Goal: Task Accomplishment & Management: Use online tool/utility

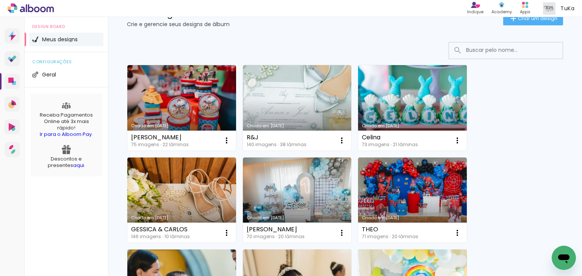
scroll to position [91, 0]
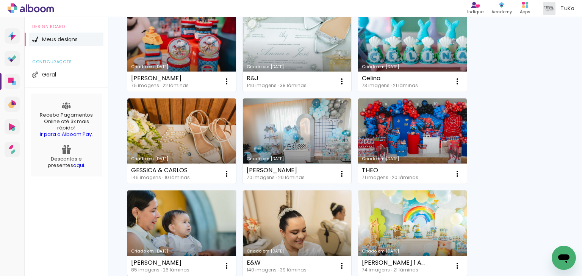
click at [158, 227] on link "Criado em [DATE]" at bounding box center [181, 234] width 109 height 86
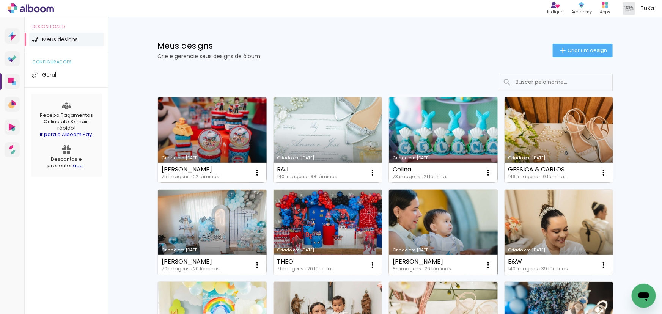
click at [435, 225] on link "Criado em [DATE]" at bounding box center [443, 233] width 109 height 86
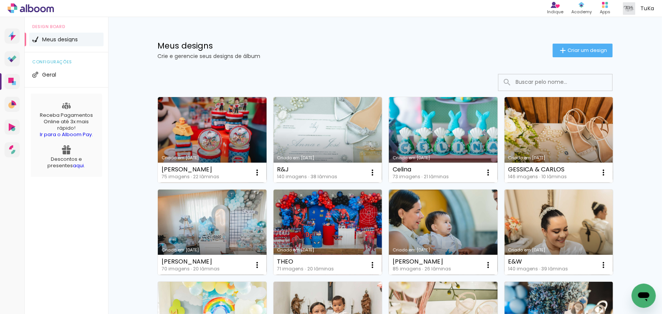
click at [416, 227] on link "Criado em [DATE]" at bounding box center [443, 233] width 109 height 86
